Goal: Task Accomplishment & Management: Manage account settings

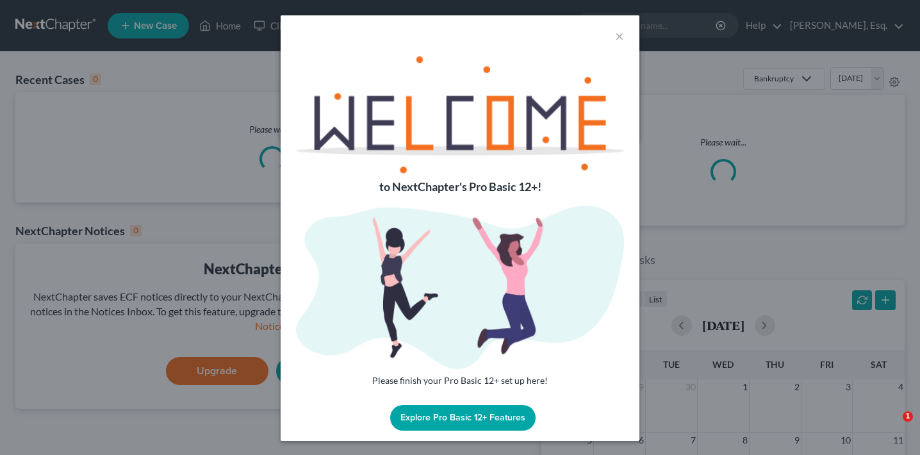
click at [859, 34] on div "× to NextChapter's Pro Basic 12+! Please finish your Pro Basic 12+ set up here!…" at bounding box center [460, 227] width 920 height 455
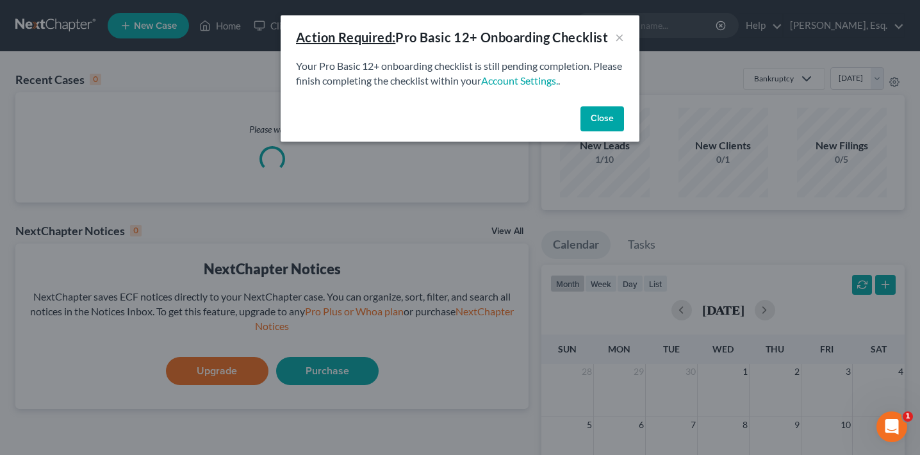
click at [859, 32] on div "Action Required: Pro Basic 12+ Onboarding Checklist × Your Pro Basic 12+ onboar…" at bounding box center [460, 227] width 920 height 455
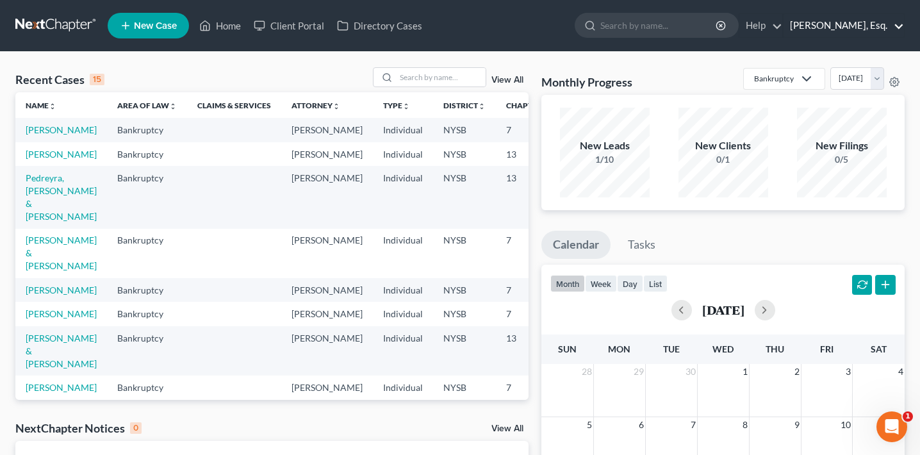
click at [868, 22] on link "[PERSON_NAME], Esq." at bounding box center [843, 25] width 120 height 23
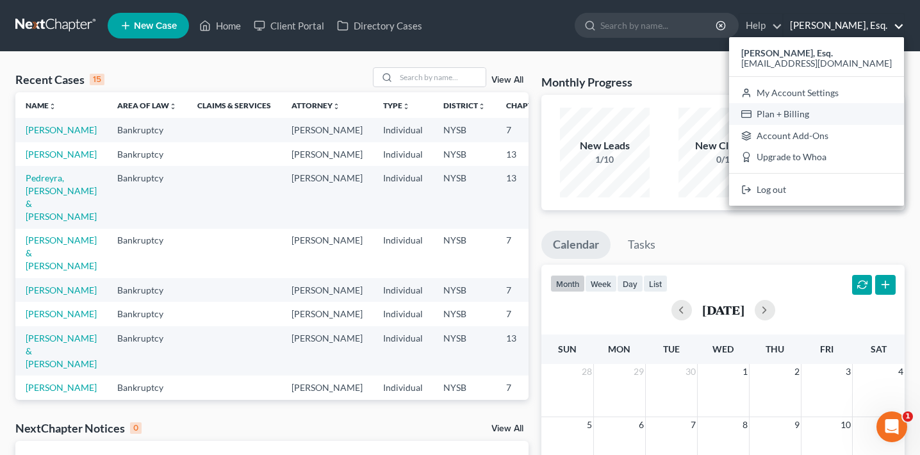
click at [818, 114] on link "Plan + Billing" at bounding box center [816, 114] width 175 height 22
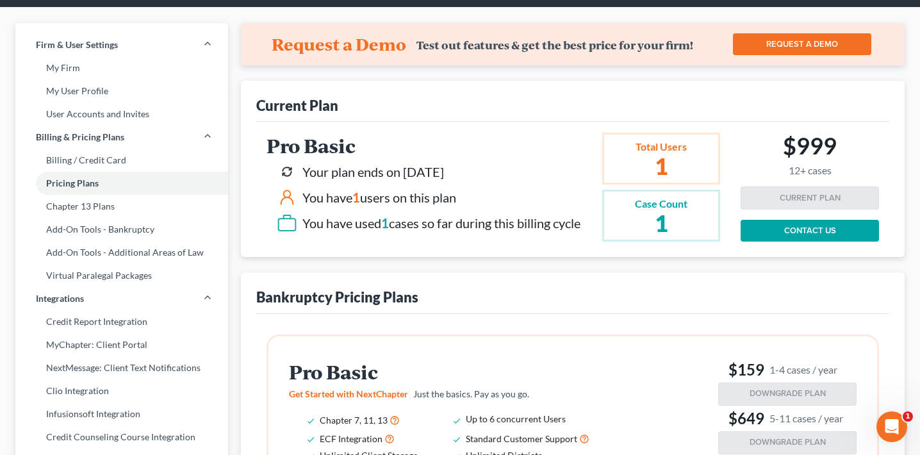
scroll to position [45, 0]
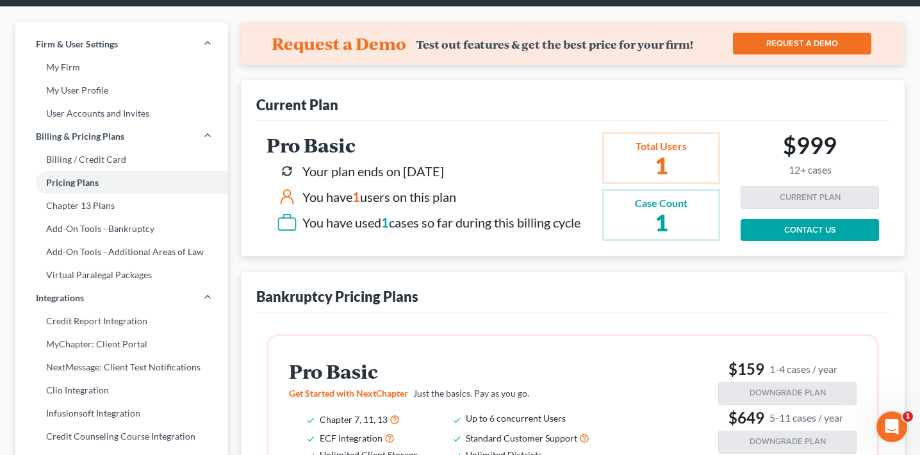
drag, startPoint x: 472, startPoint y: 173, endPoint x: 407, endPoint y: 172, distance: 64.7
click at [407, 172] on div "Your plan ends on [DATE]" at bounding box center [373, 171] width 142 height 19
copy div "[DATE]"
